Goal: Information Seeking & Learning: Learn about a topic

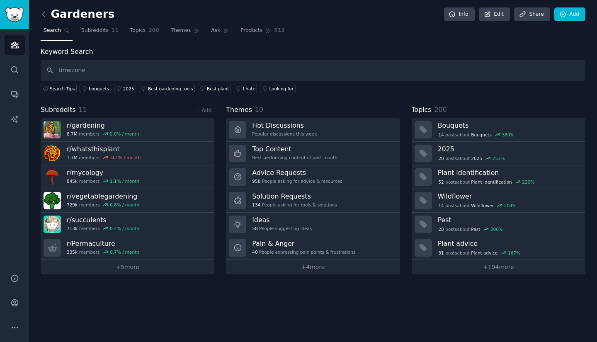
type input "timezone"
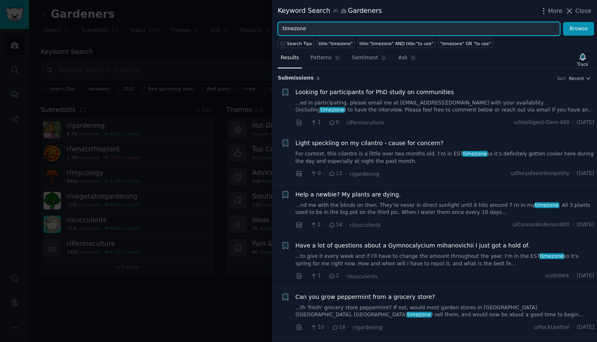
click at [326, 31] on input "timezone" at bounding box center [419, 29] width 283 height 14
click at [563, 22] on button "Browse" at bounding box center [578, 29] width 31 height 14
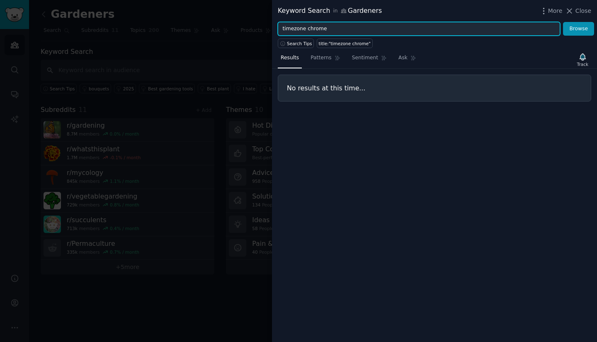
drag, startPoint x: 293, startPoint y: 25, endPoint x: 310, endPoint y: 33, distance: 17.8
click at [294, 26] on input "timezone chrome" at bounding box center [419, 29] width 283 height 14
type input "time zone chrome"
click at [563, 22] on button "Browse" at bounding box center [578, 29] width 31 height 14
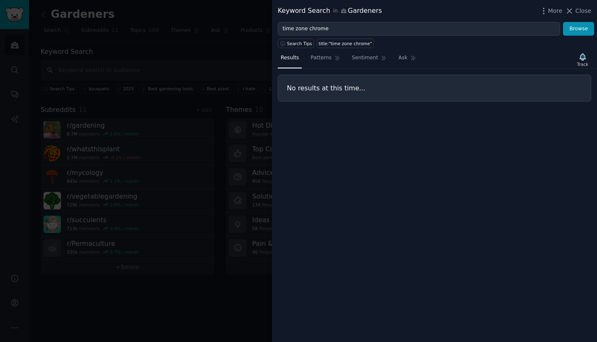
click at [325, 59] on span "Patterns" at bounding box center [321, 57] width 21 height 7
click at [573, 11] on icon at bounding box center [570, 11] width 9 height 9
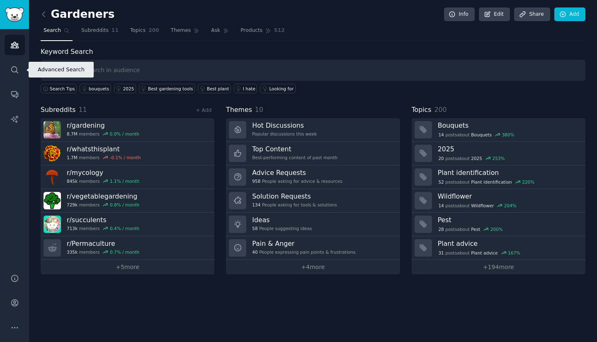
click at [15, 71] on icon "Sidebar" at bounding box center [14, 69] width 7 height 7
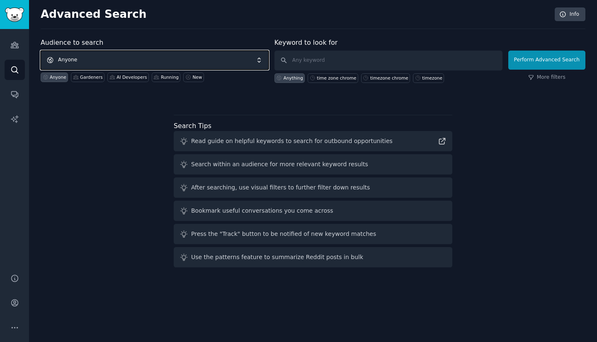
click at [122, 61] on span "Anyone" at bounding box center [155, 60] width 228 height 19
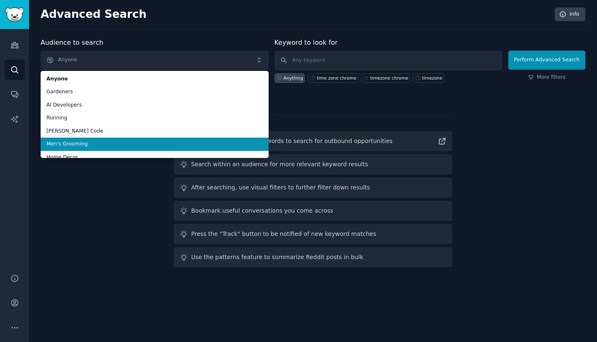
click at [119, 34] on div "Advanced Search Info Audience to search Anyone Anyone Gardeners AI Developers R…" at bounding box center [313, 171] width 568 height 342
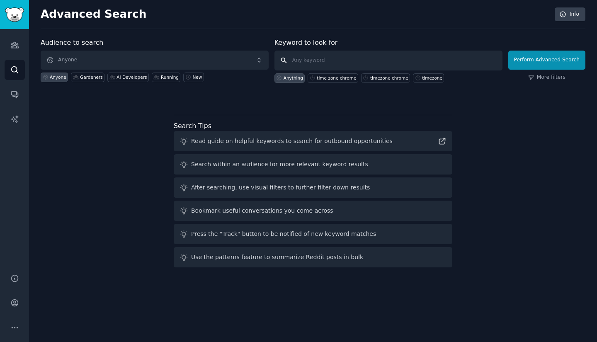
click at [311, 57] on input "text" at bounding box center [389, 61] width 228 height 20
type input "timezones chrome"
click button "Perform Advanced Search" at bounding box center [547, 60] width 77 height 19
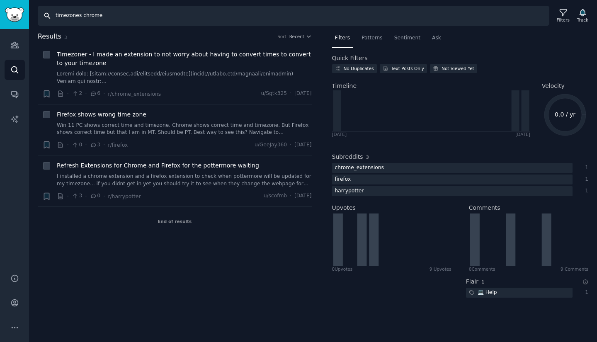
click at [68, 15] on input "timezones chrome" at bounding box center [294, 16] width 512 height 20
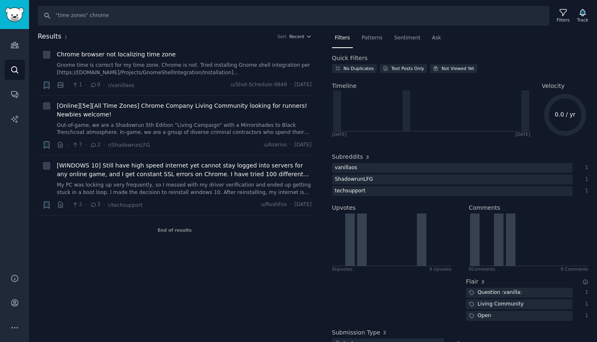
click at [173, 231] on div "End of results" at bounding box center [175, 230] width 274 height 29
click at [98, 14] on input ""time zones" chrome" at bounding box center [294, 16] width 512 height 20
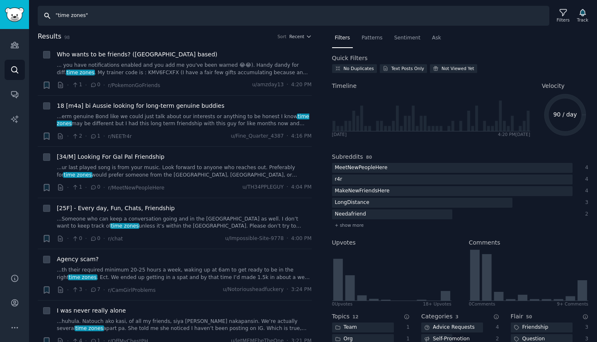
click at [123, 19] on input ""time zones"" at bounding box center [294, 16] width 512 height 20
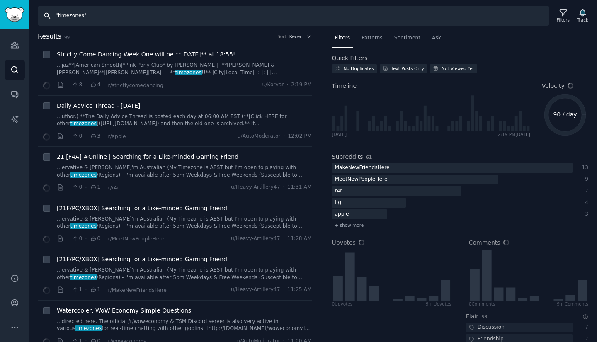
drag, startPoint x: 124, startPoint y: 20, endPoint x: 46, endPoint y: 16, distance: 78.5
click at [46, 16] on input ""timezones"" at bounding box center [294, 16] width 512 height 20
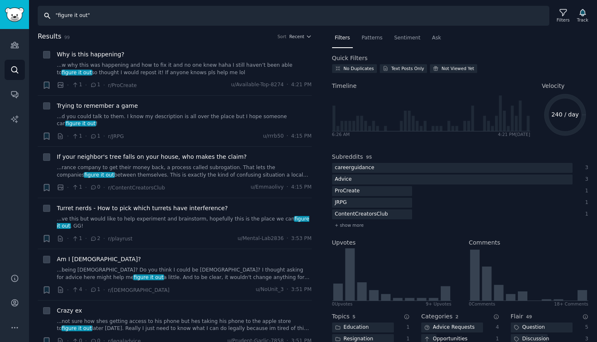
click at [128, 16] on input ""figure it out"" at bounding box center [294, 16] width 512 height 20
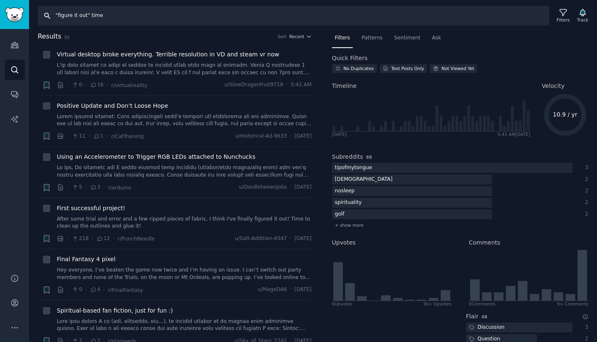
click at [96, 15] on input ""figure it out" time" at bounding box center [294, 16] width 512 height 20
type input ""figure it out" extension"
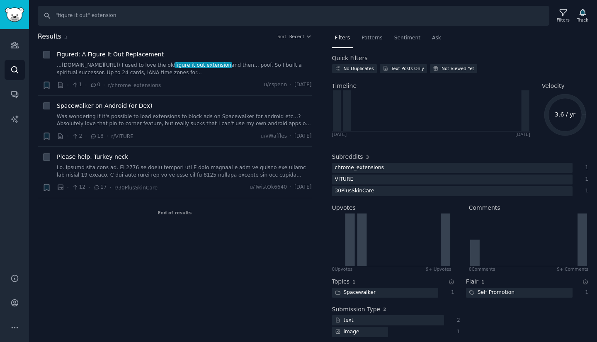
click at [144, 54] on span "Figured: A Figure It Out Replacement" at bounding box center [110, 54] width 107 height 9
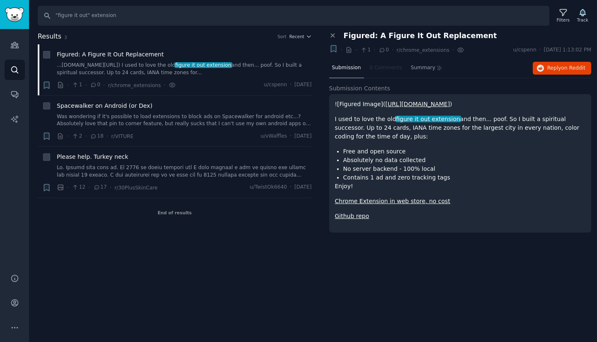
click at [368, 37] on span "Figured: A Figure It Out Replacement" at bounding box center [421, 36] width 154 height 9
click at [549, 67] on span "Reply on Reddit" at bounding box center [567, 68] width 38 height 7
